Goal: Task Accomplishment & Management: Manage account settings

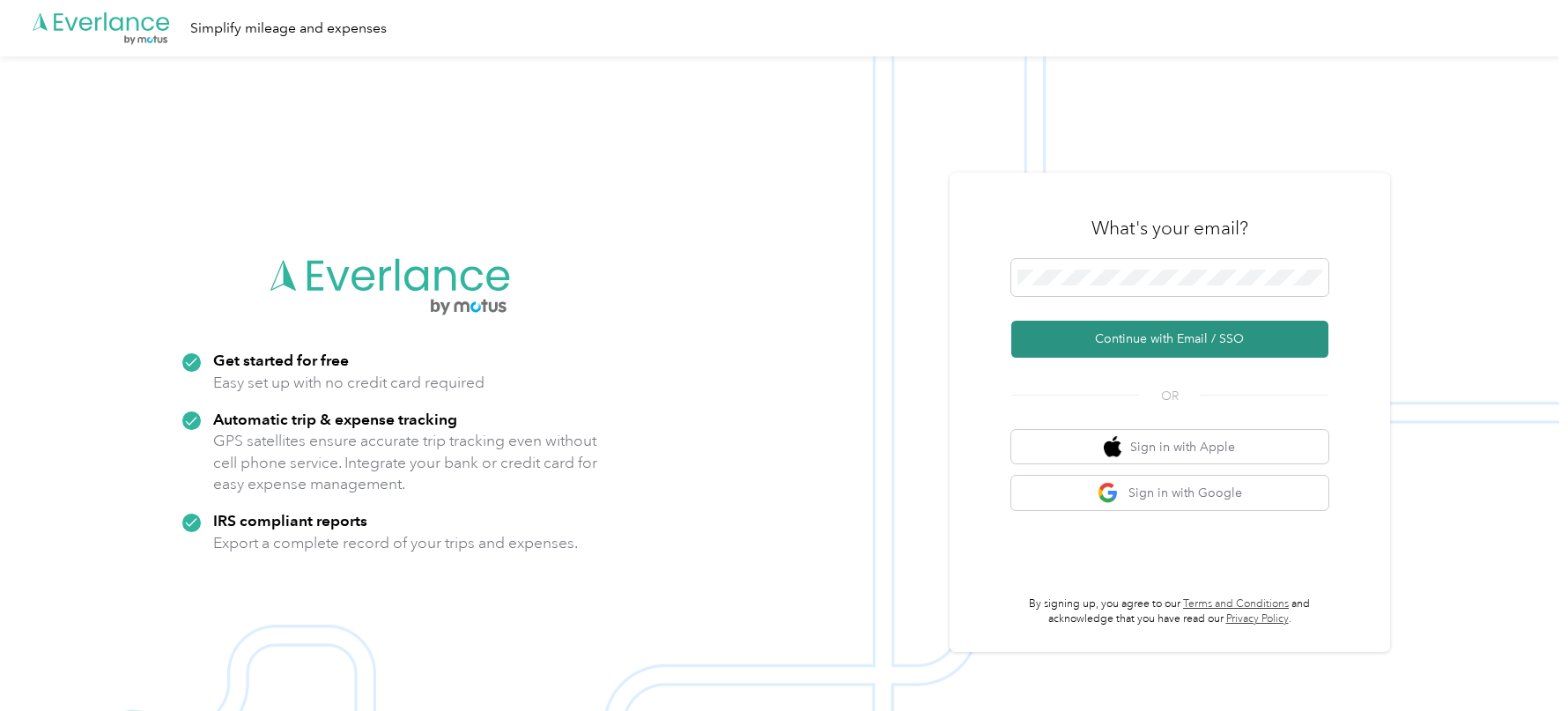
click at [1064, 345] on button "Continue with Email / SSO" at bounding box center [1170, 339] width 317 height 37
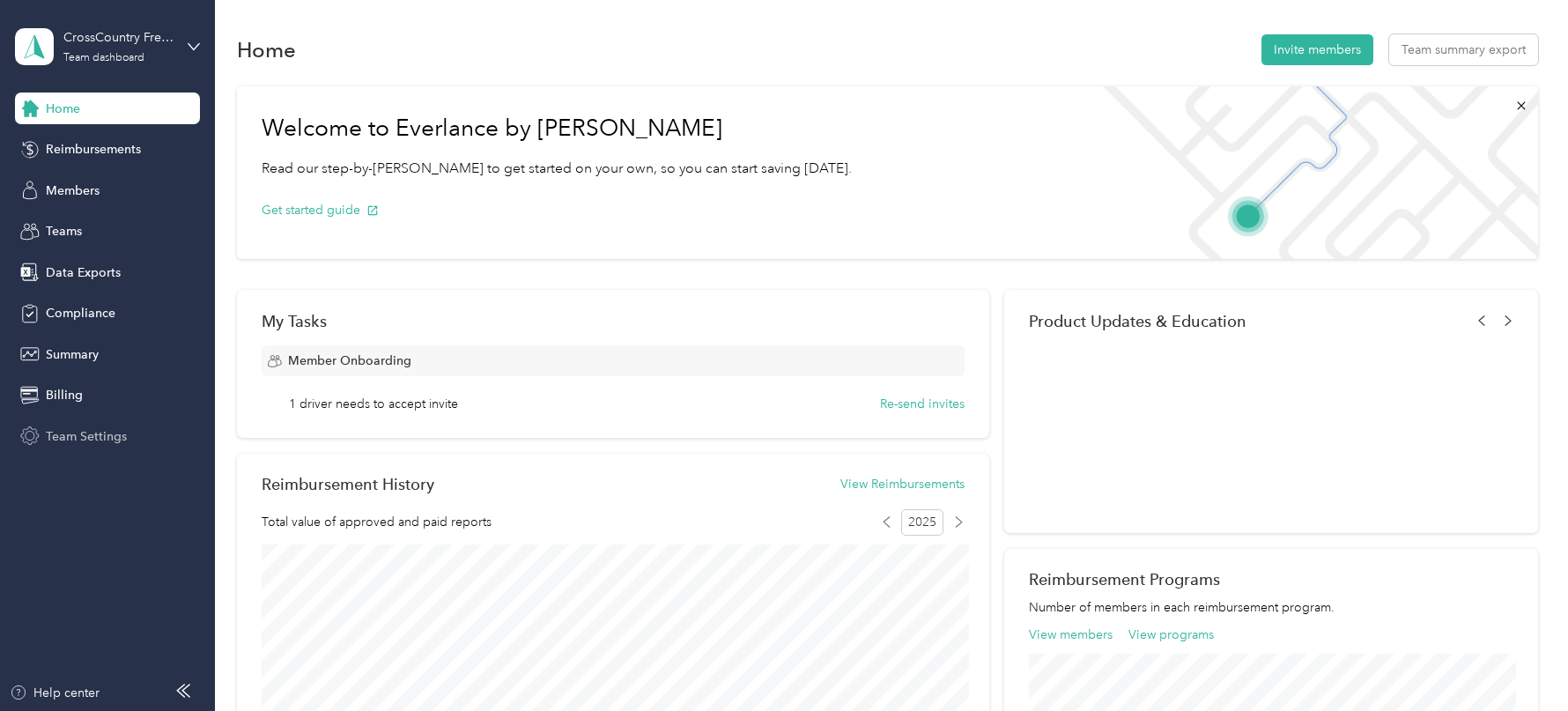
click at [100, 430] on span "Team Settings" at bounding box center [87, 437] width 81 height 18
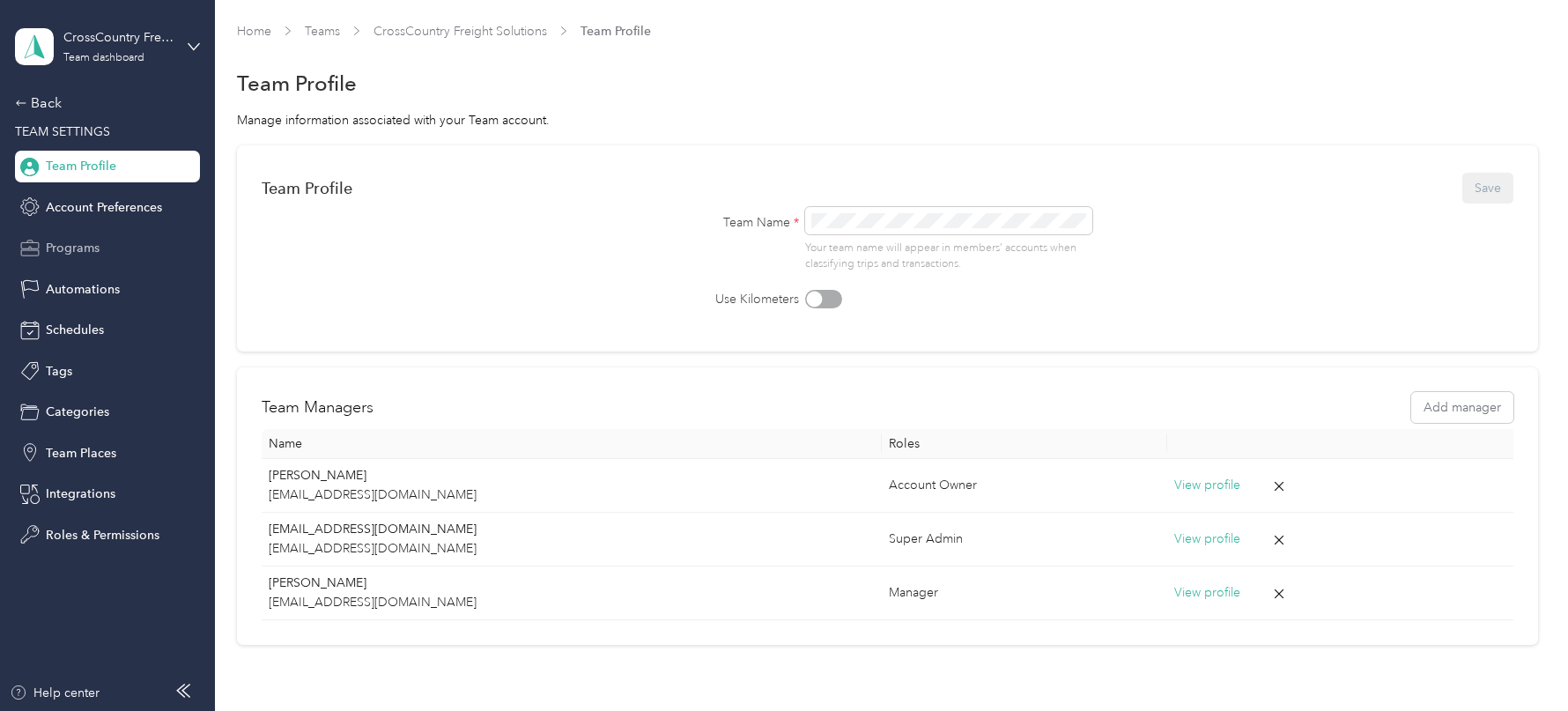
click at [85, 244] on span "Programs" at bounding box center [72, 248] width 53 height 18
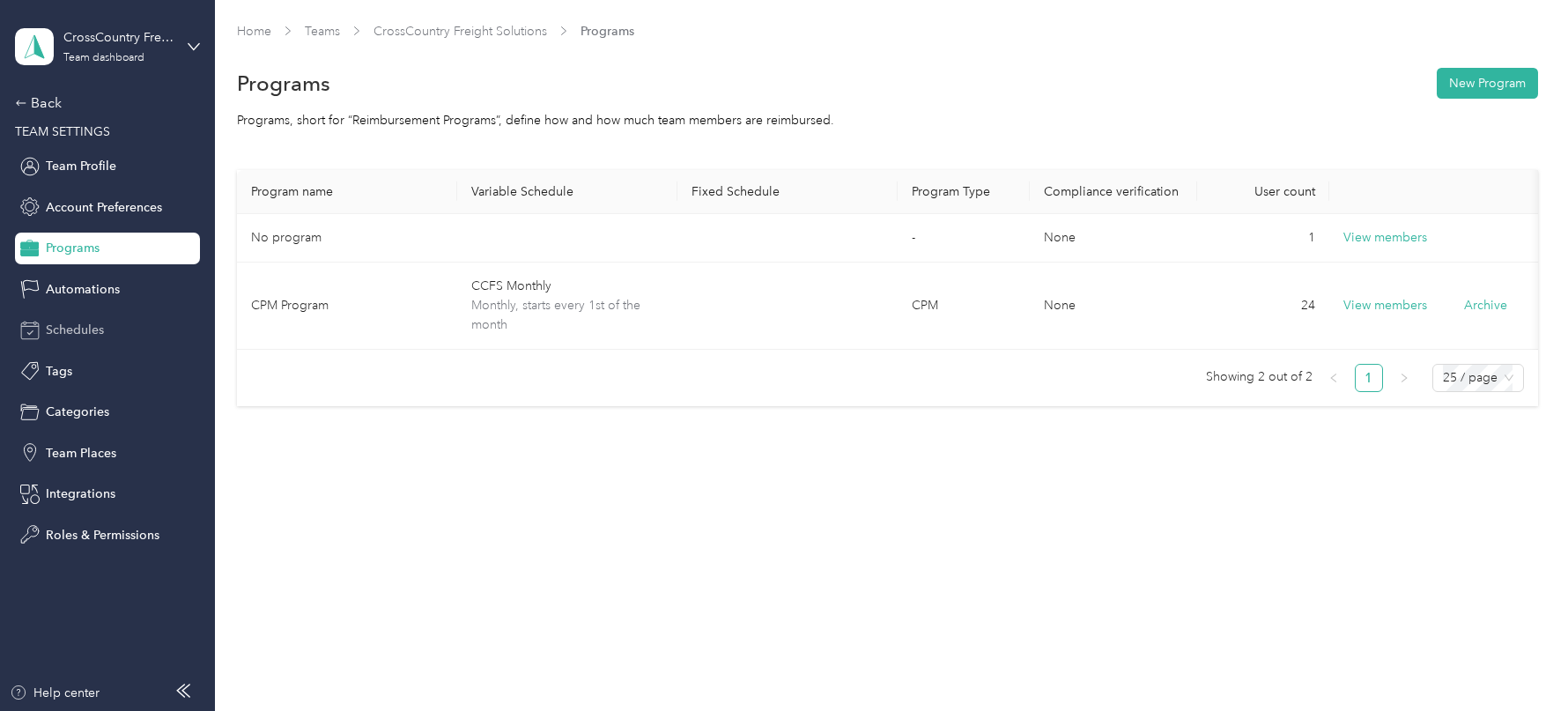
click at [93, 329] on span "Schedules" at bounding box center [75, 330] width 58 height 18
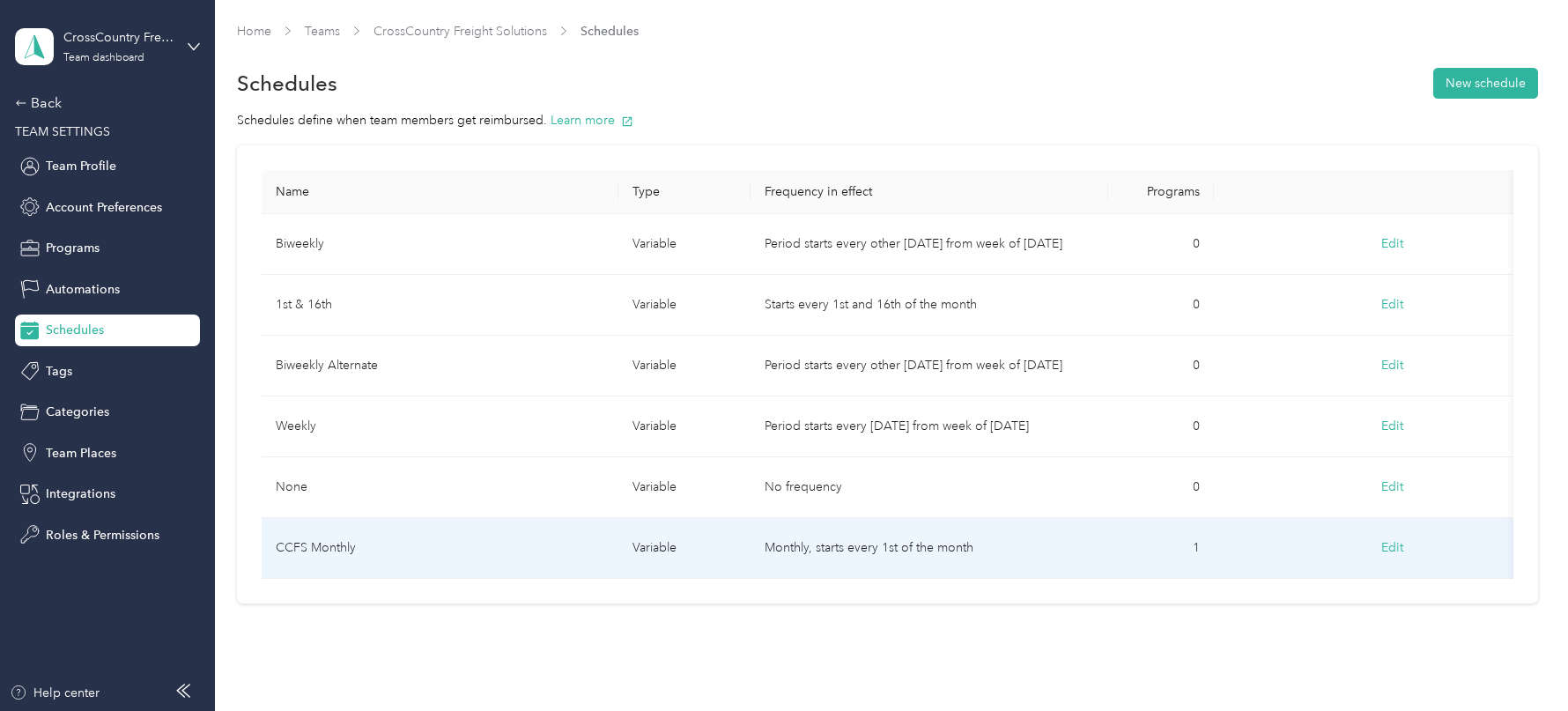
click at [380, 533] on td "CCFS Monthly" at bounding box center [440, 548] width 358 height 61
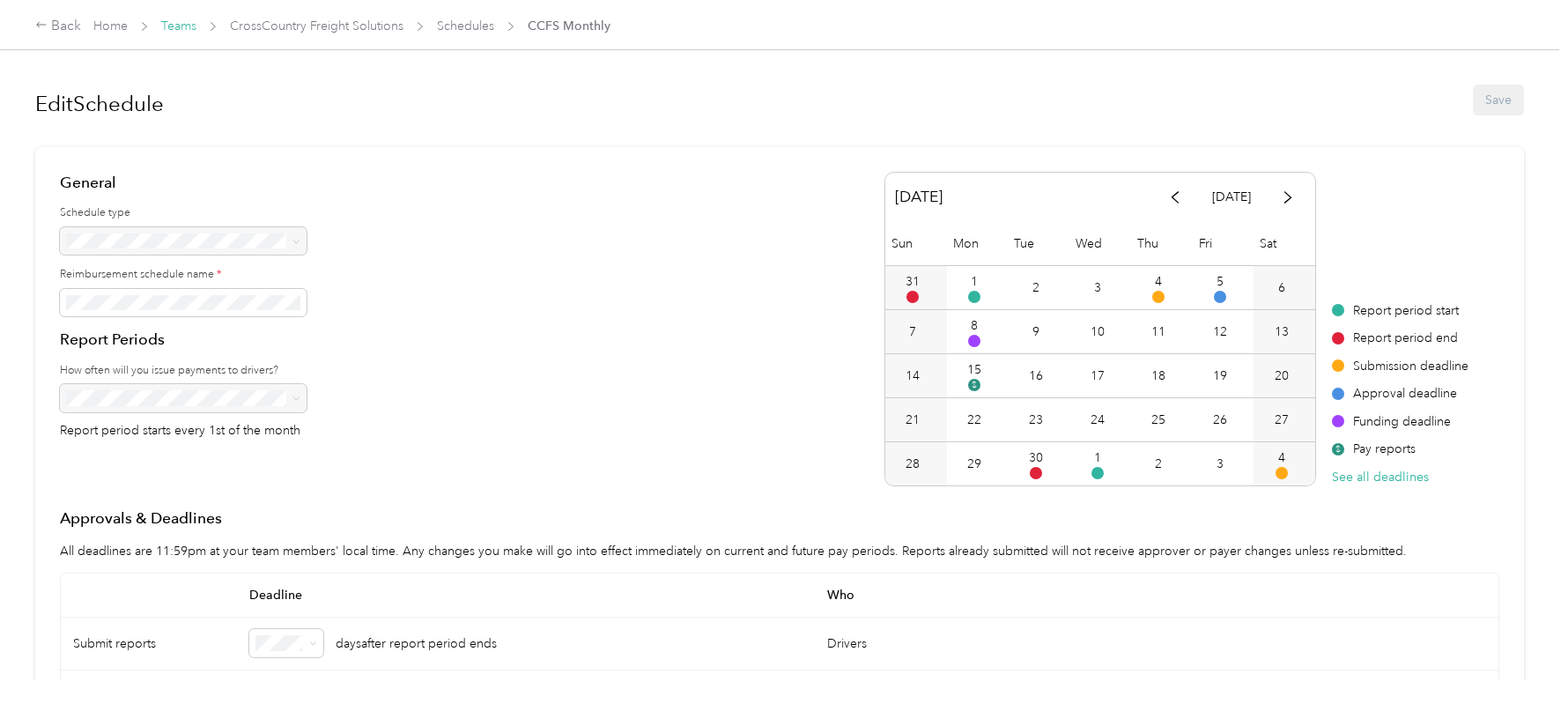
click at [183, 26] on link "Teams" at bounding box center [178, 25] width 35 height 15
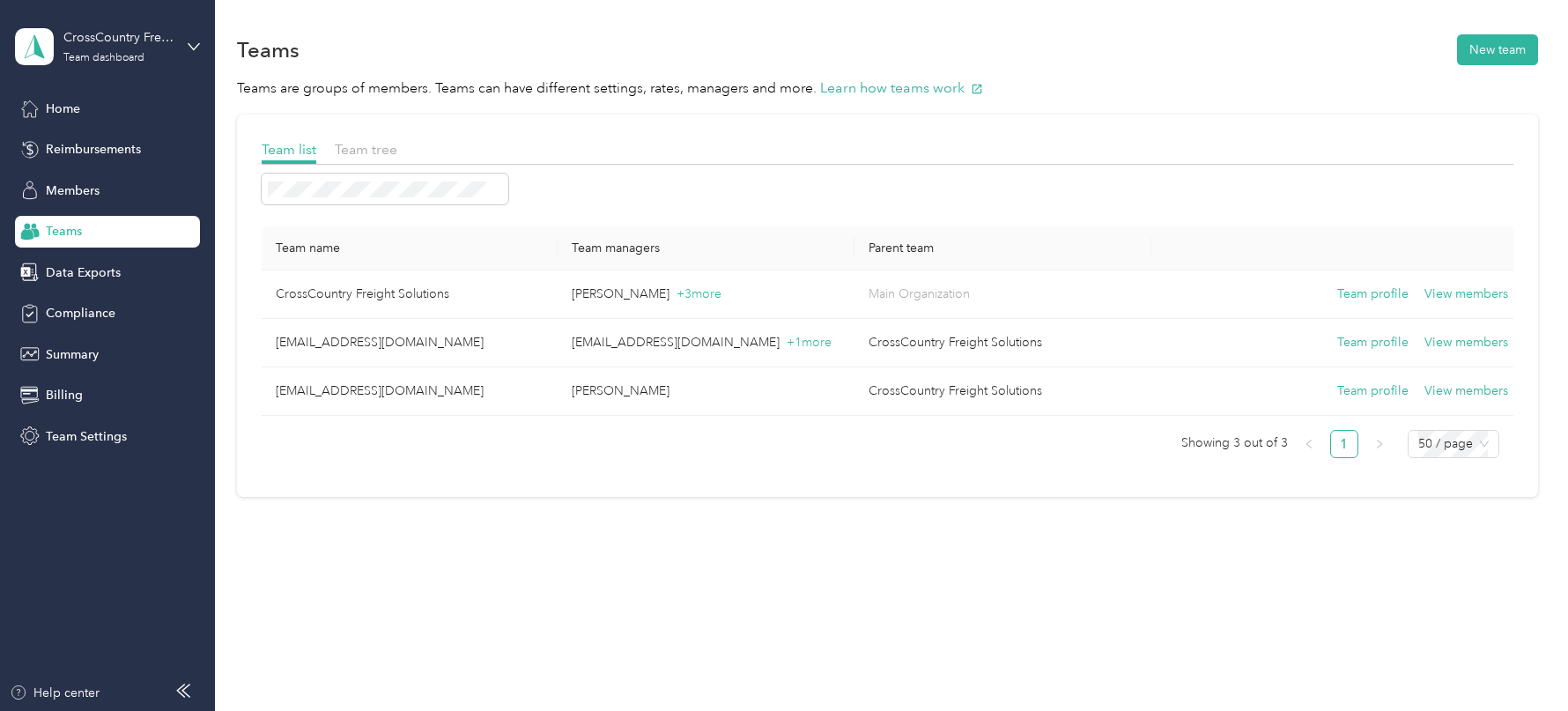
click at [62, 462] on aside "CrossCountry Freight Solutions Team dashboard Home Reimbursements Members Teams…" at bounding box center [107, 355] width 215 height 711
click at [60, 440] on span "Team Settings" at bounding box center [87, 437] width 81 height 18
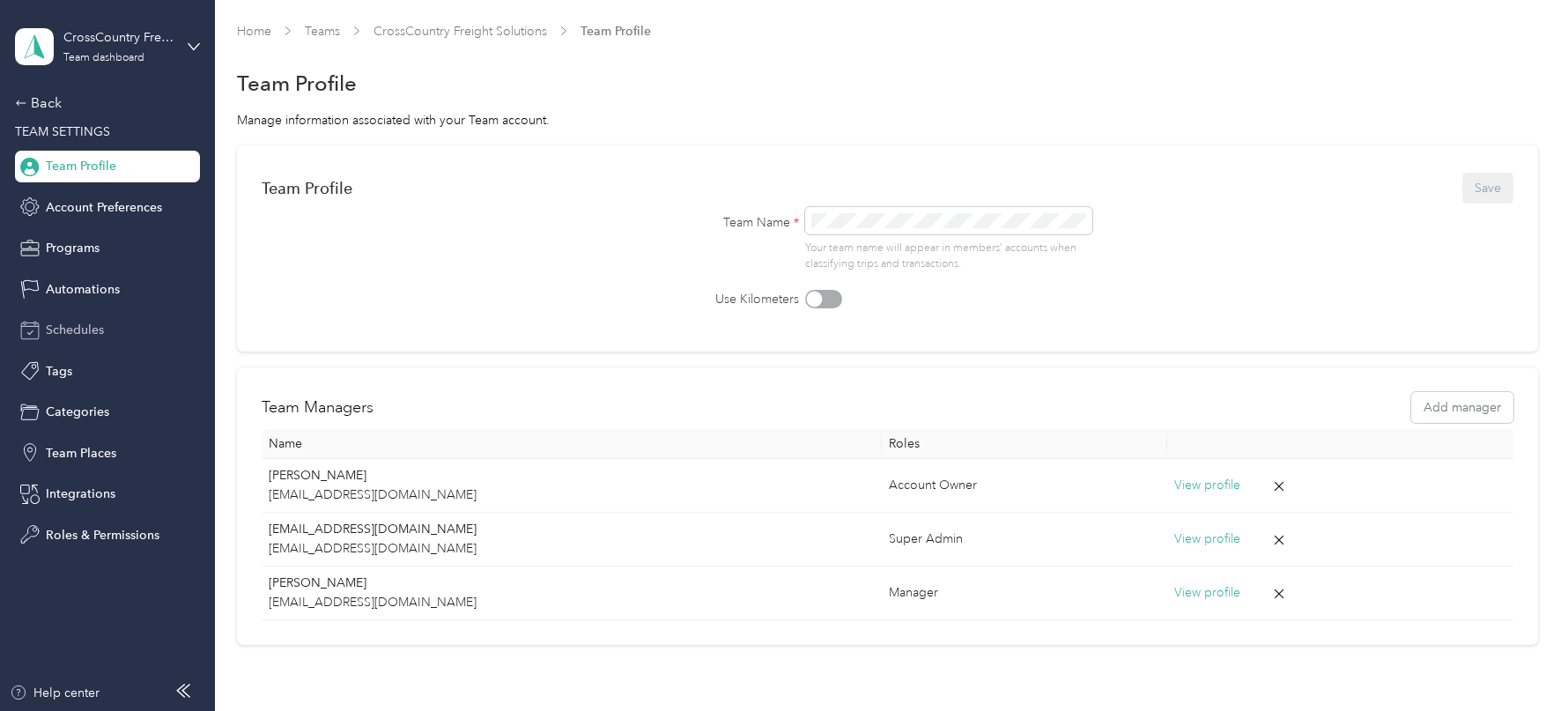
click at [91, 329] on span "Schedules" at bounding box center [75, 330] width 58 height 18
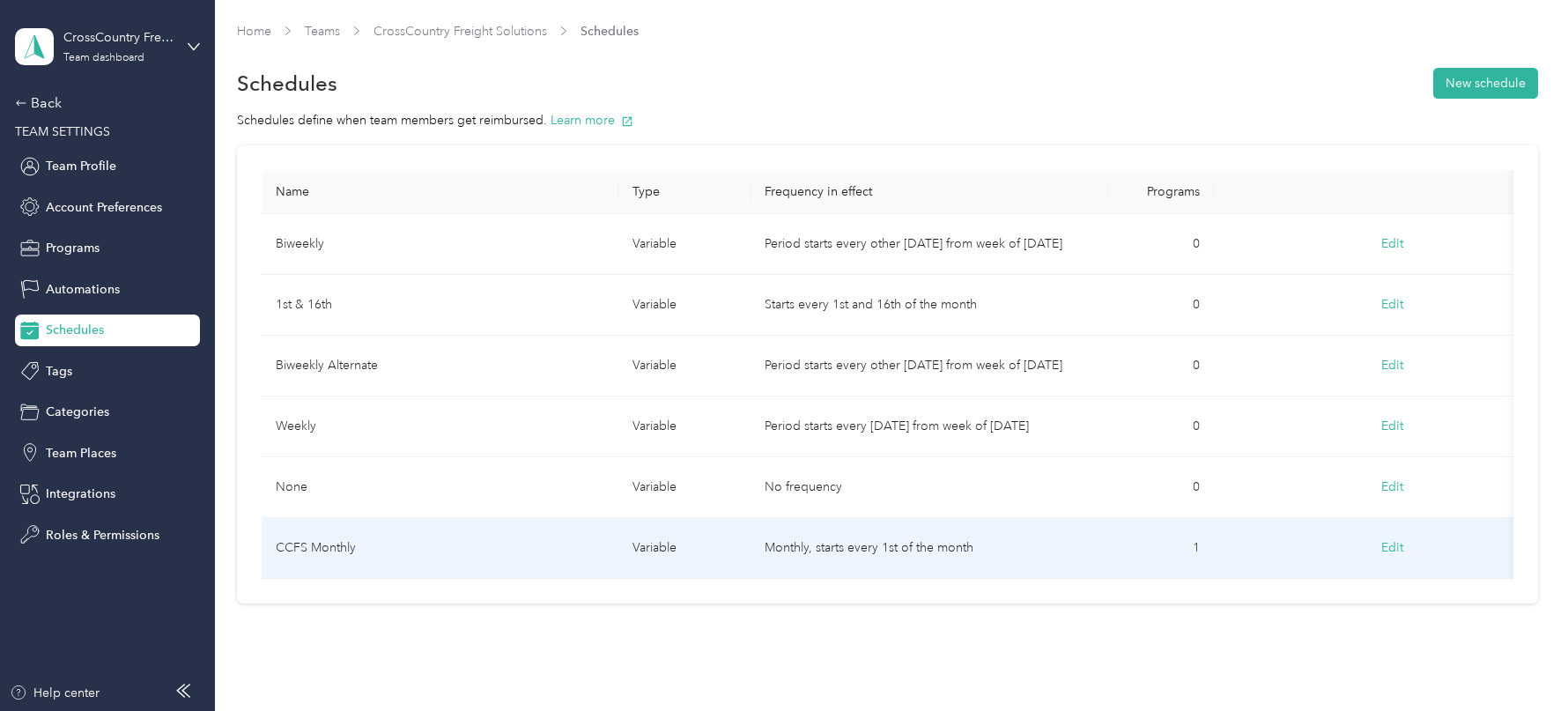
click at [383, 518] on td "CCFS Monthly" at bounding box center [440, 548] width 358 height 61
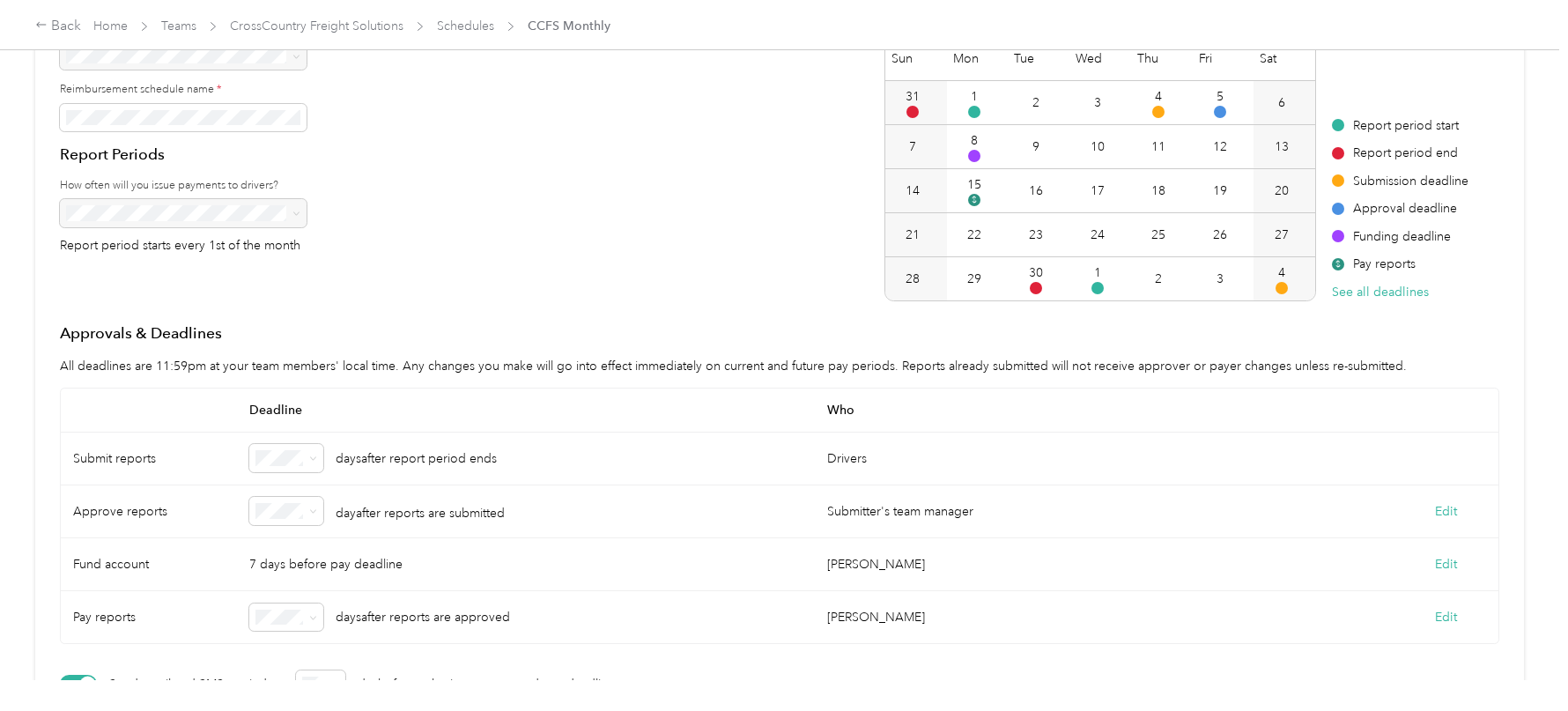
scroll to position [212, 0]
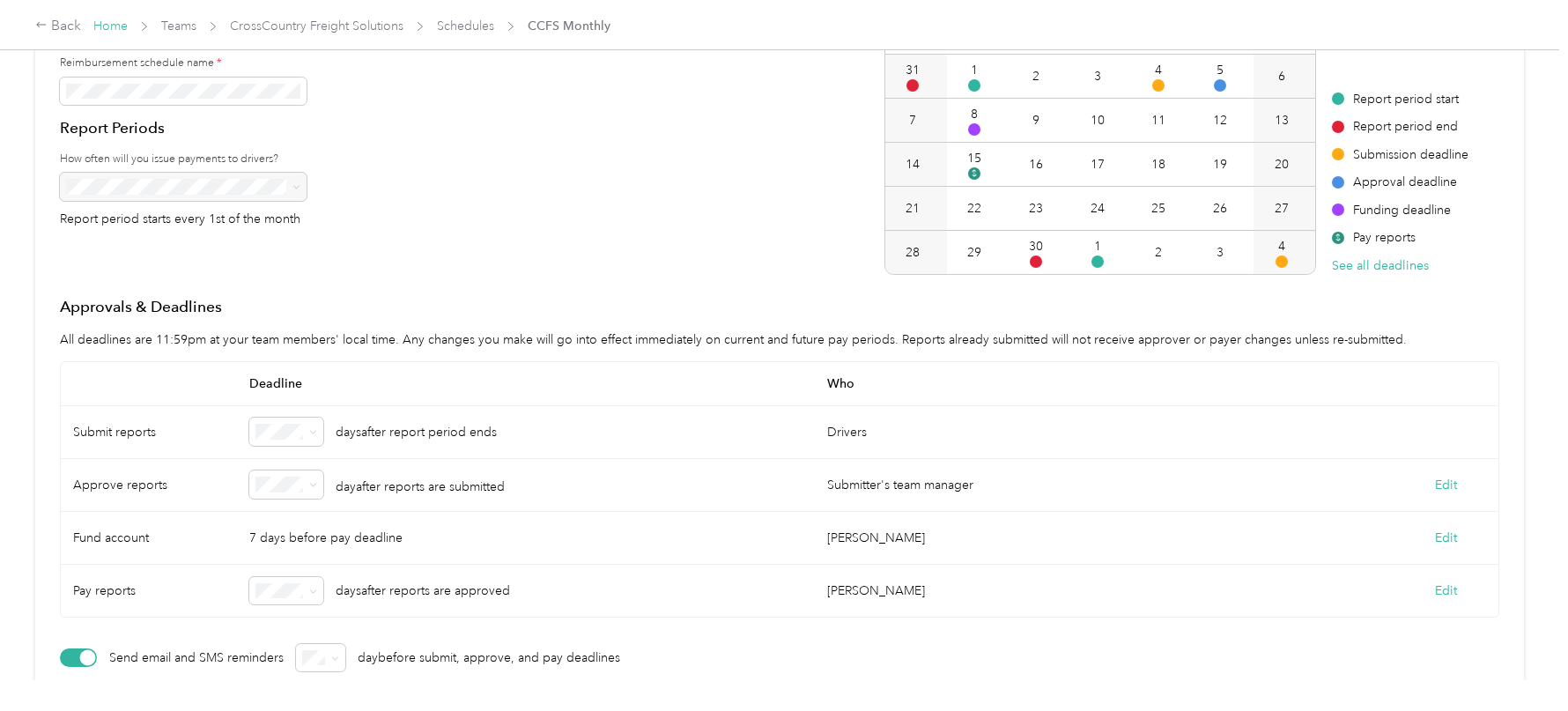
click at [108, 23] on link "Home" at bounding box center [110, 25] width 34 height 15
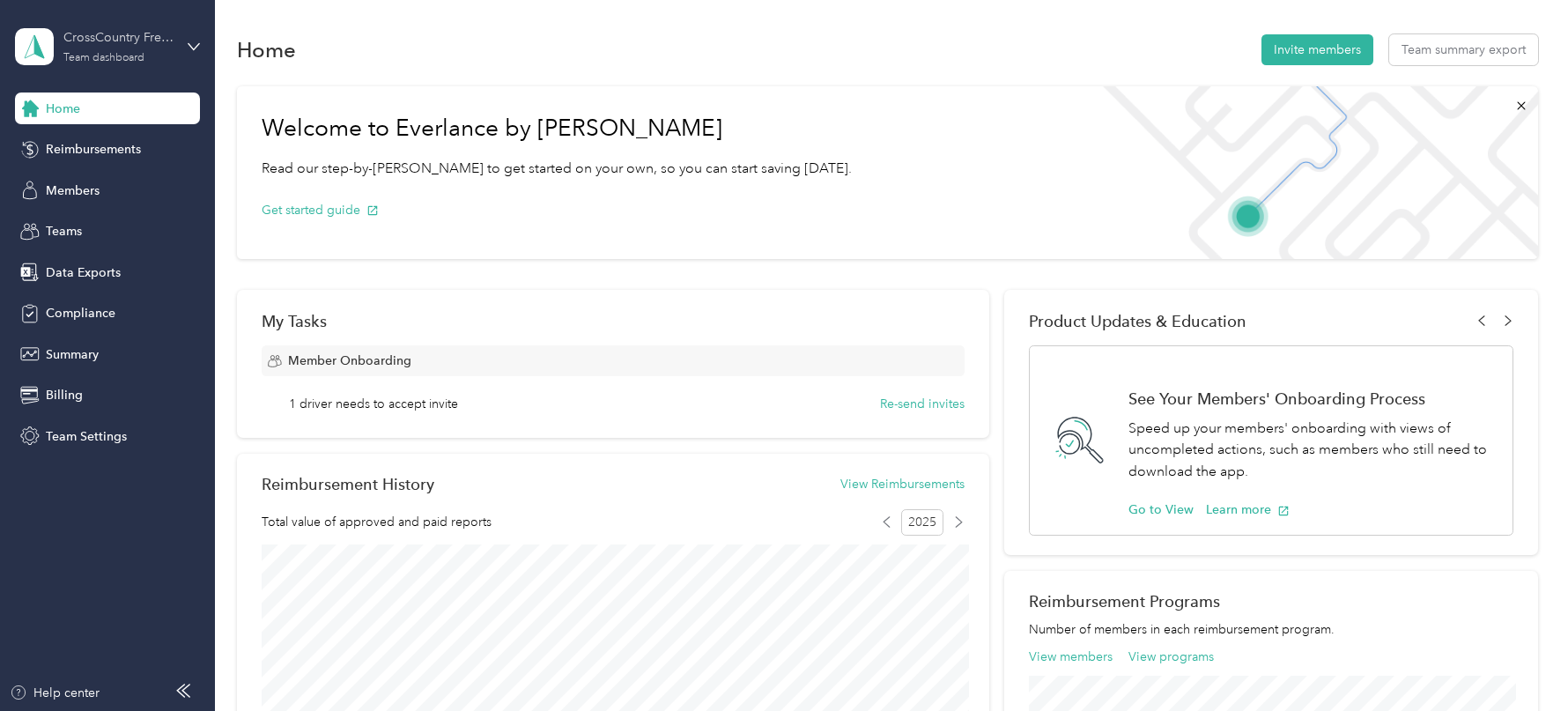
click at [114, 43] on div "CrossCountry Freight Solutions" at bounding box center [119, 37] width 110 height 18
click at [143, 221] on div "Log out" at bounding box center [200, 226] width 346 height 31
